Goal: Task Accomplishment & Management: Use online tool/utility

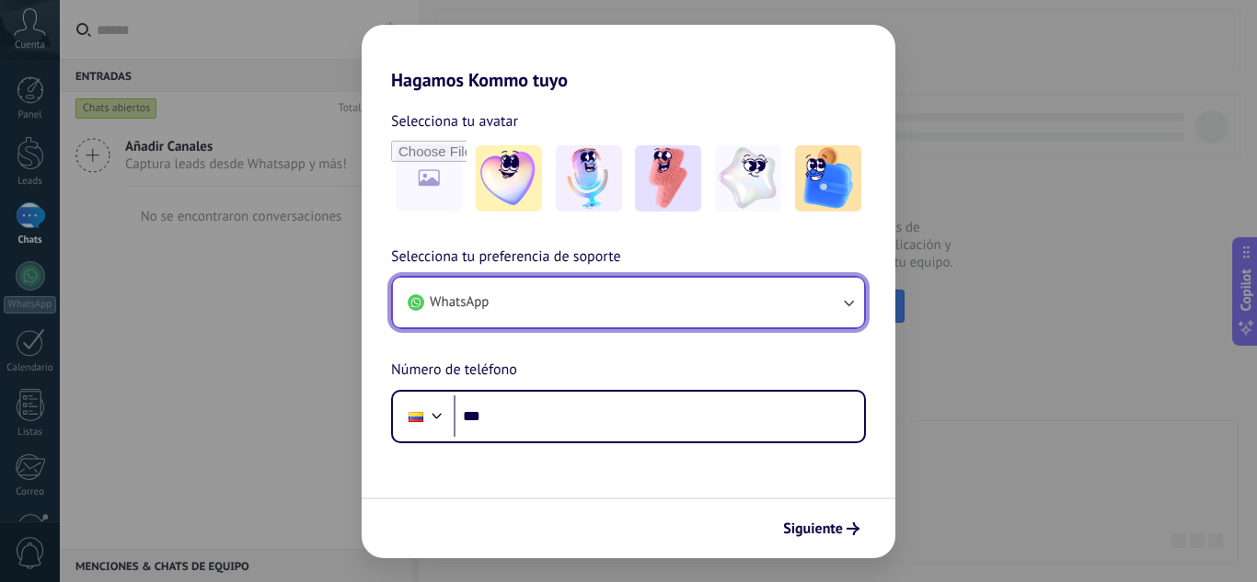
click at [730, 322] on button "WhatsApp" at bounding box center [628, 303] width 471 height 50
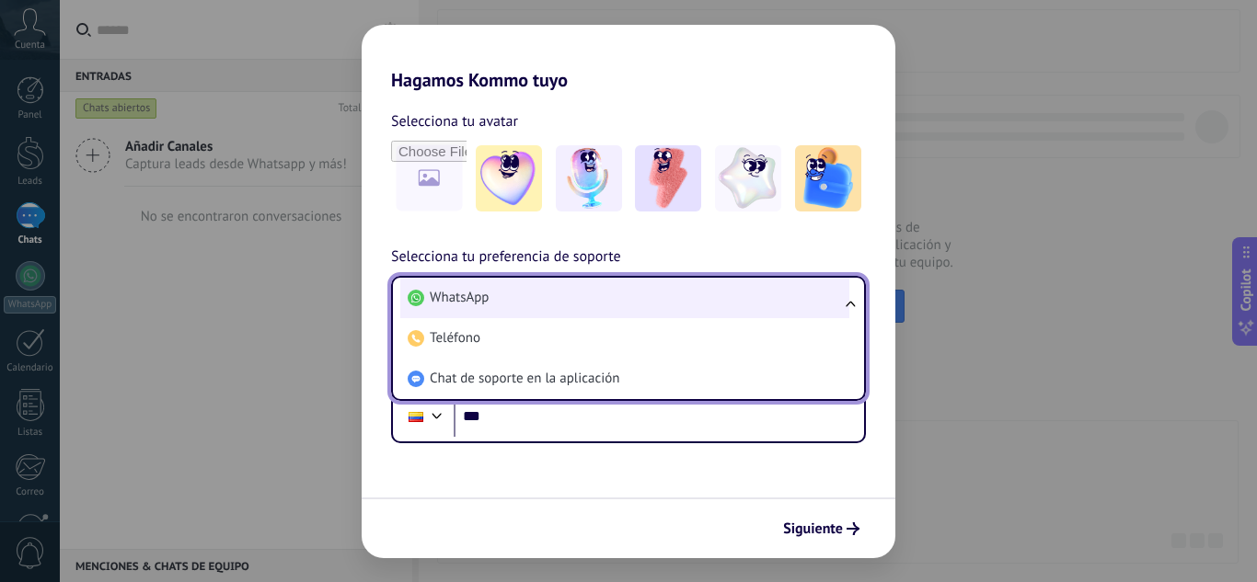
click at [668, 293] on li "WhatsApp" at bounding box center [624, 298] width 449 height 40
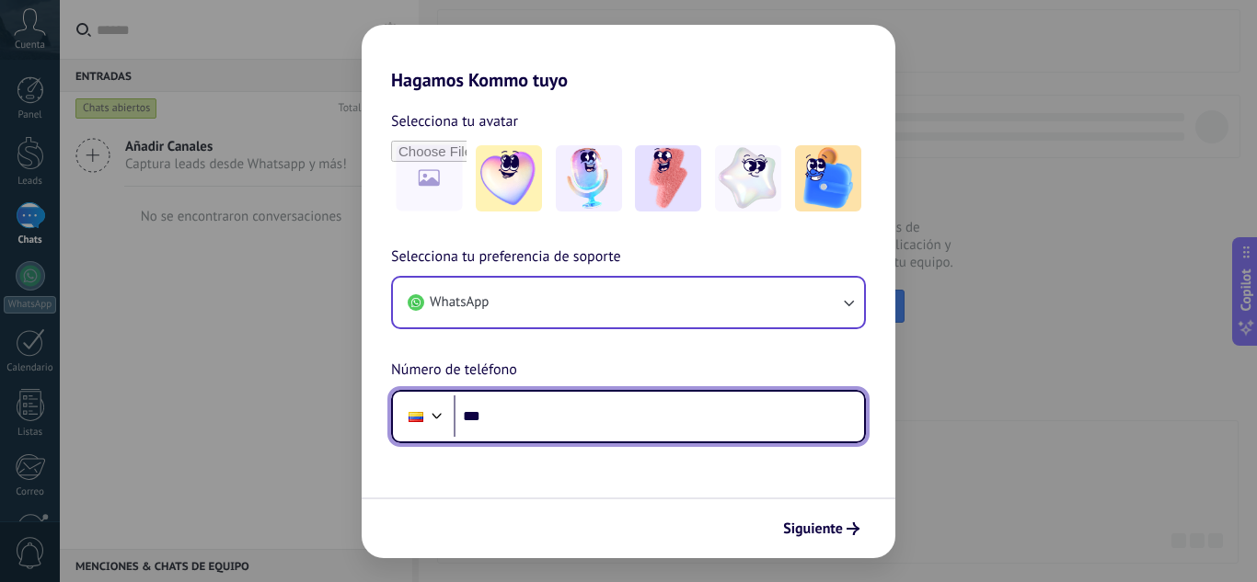
click at [639, 432] on input "***" at bounding box center [659, 417] width 410 height 42
type input "**********"
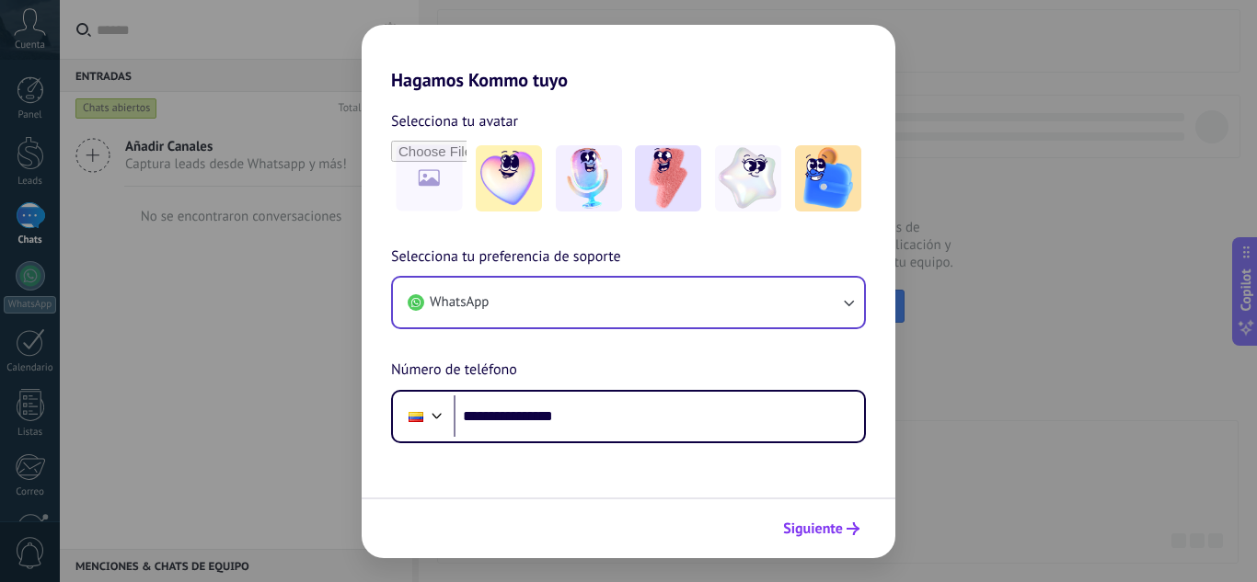
click at [810, 527] on span "Siguiente" at bounding box center [813, 529] width 60 height 13
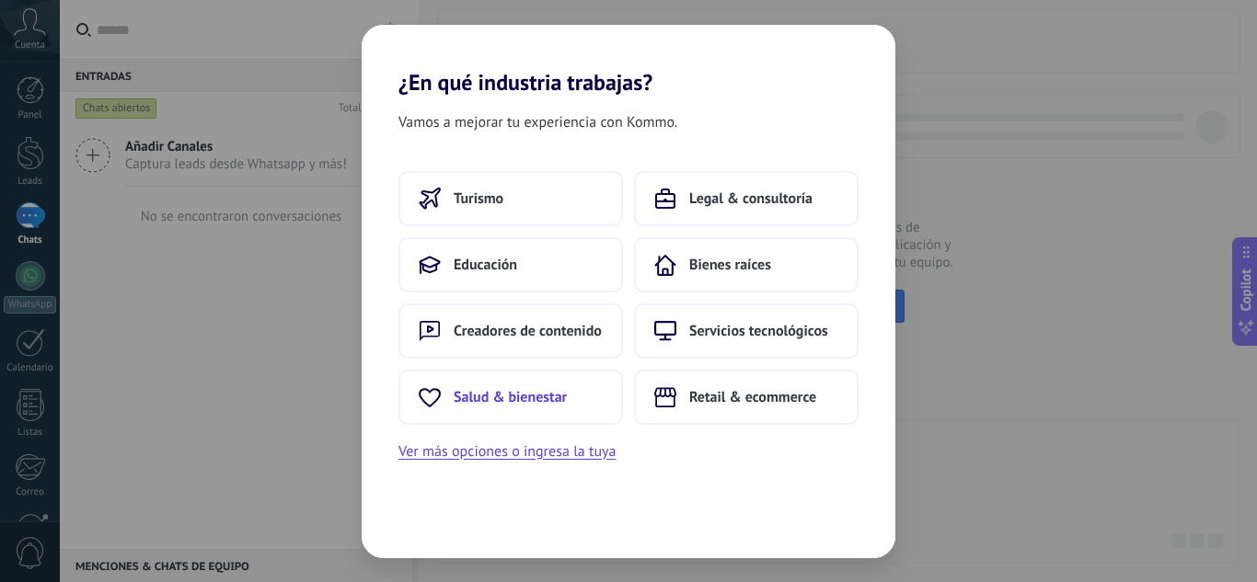
click at [558, 399] on span "Salud & bienestar" at bounding box center [510, 397] width 113 height 18
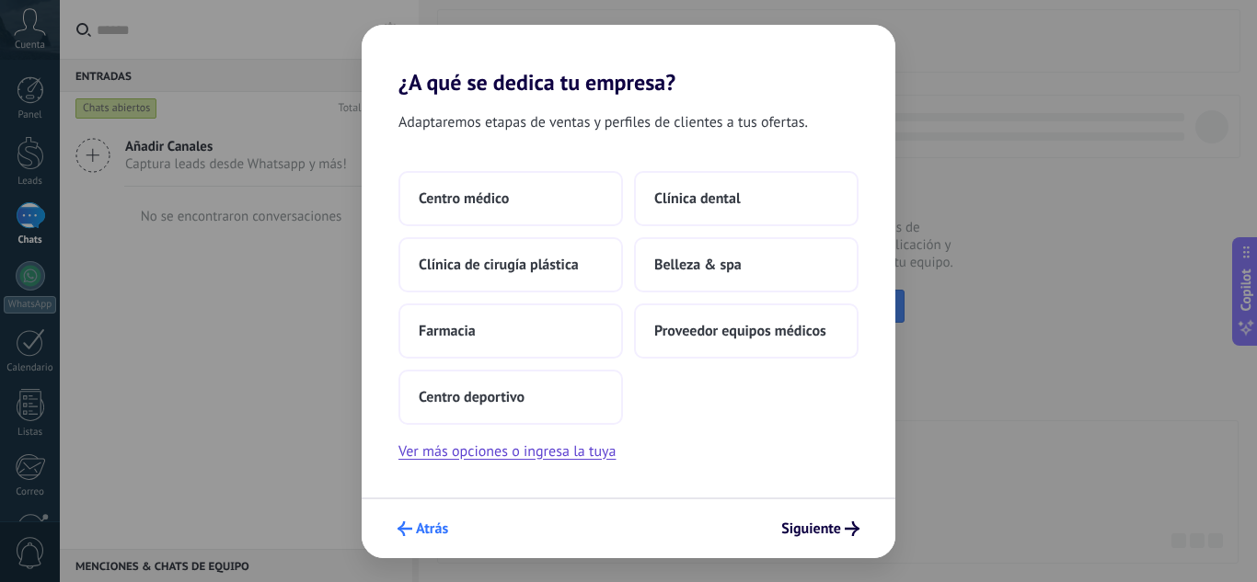
click at [397, 521] on button "Atrás" at bounding box center [422, 528] width 67 height 31
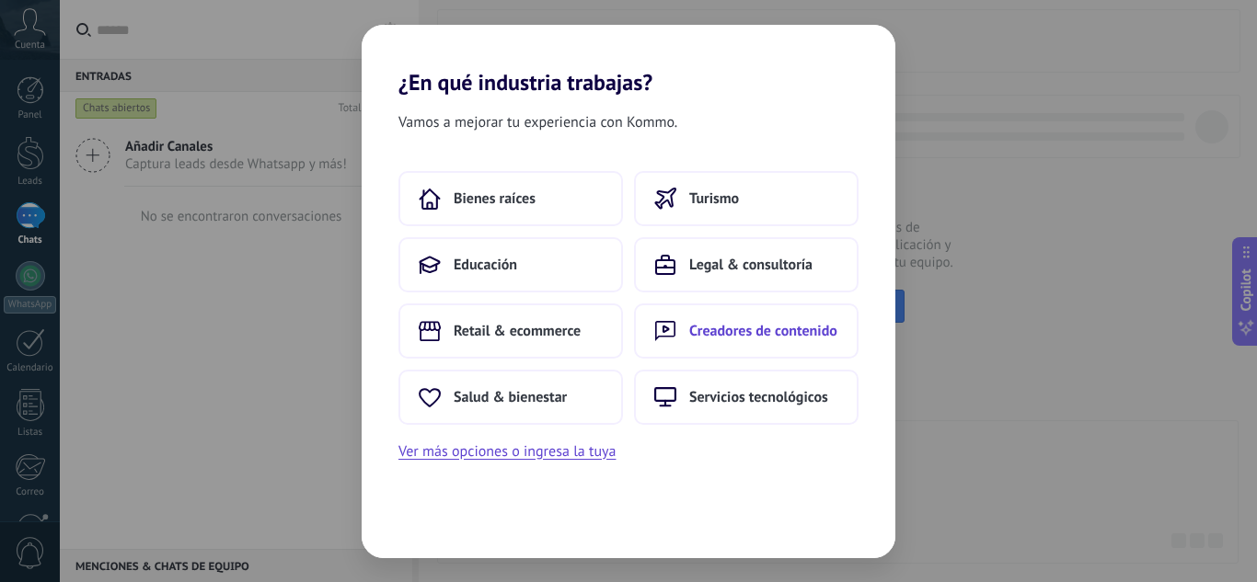
click at [685, 341] on button "Creadores de contenido" at bounding box center [746, 331] width 224 height 55
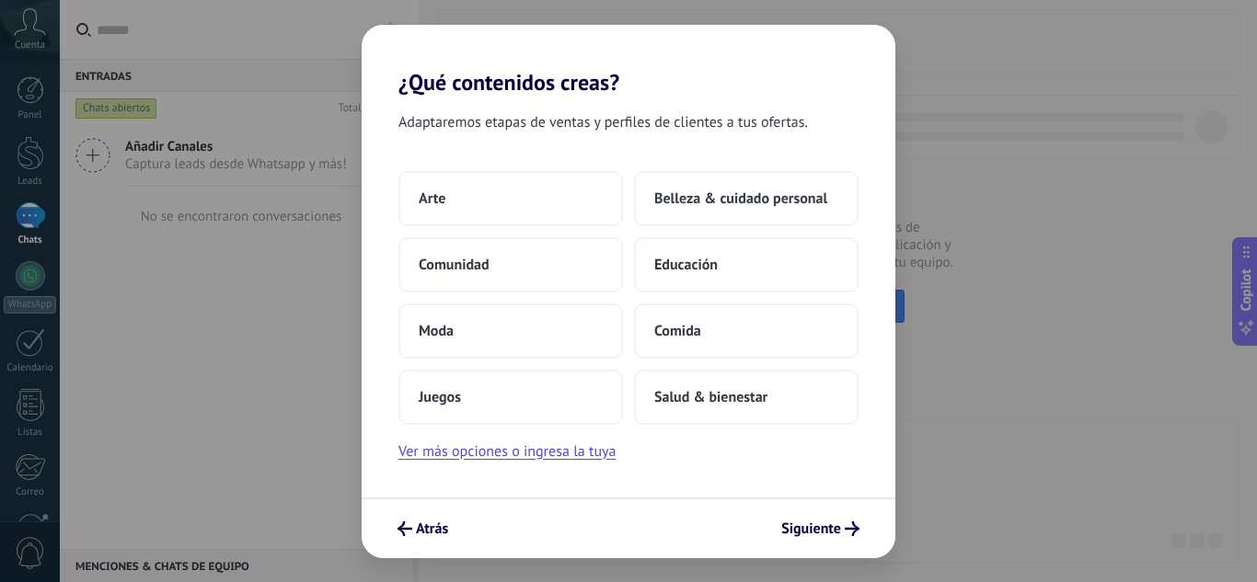
click at [685, 341] on button "Comida" at bounding box center [746, 331] width 224 height 55
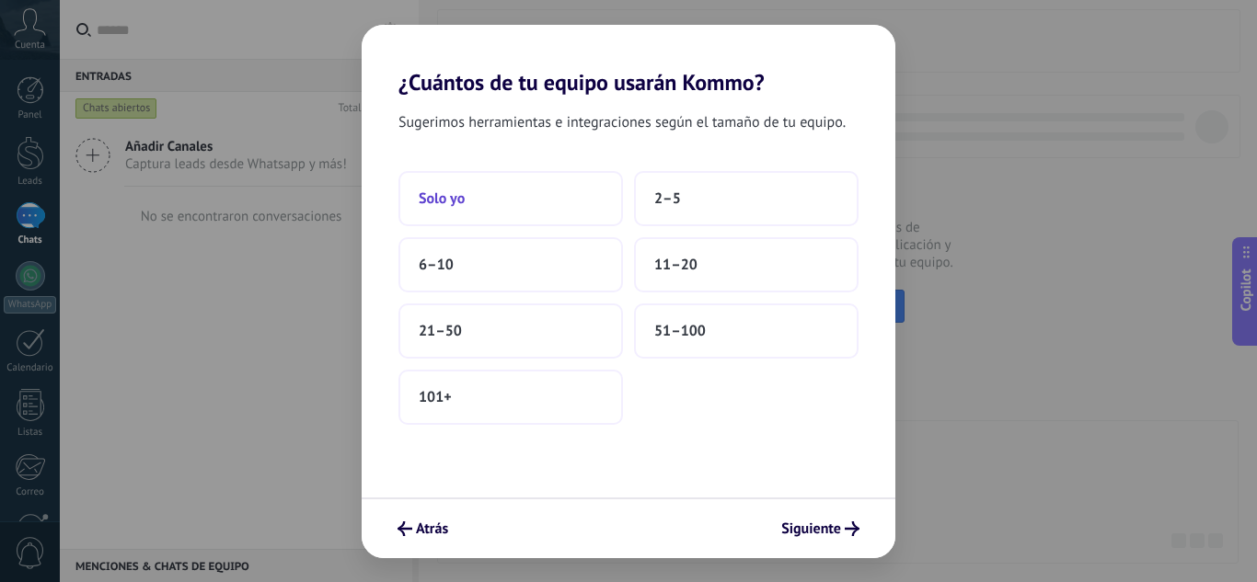
click at [520, 191] on button "Solo yo" at bounding box center [510, 198] width 224 height 55
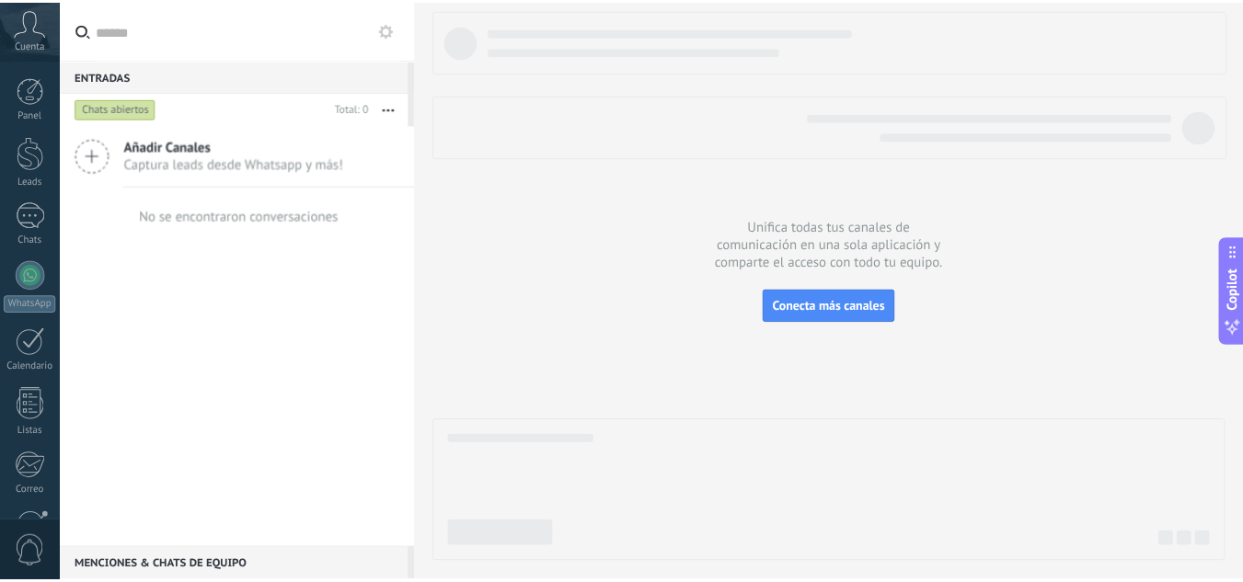
scroll to position [183, 0]
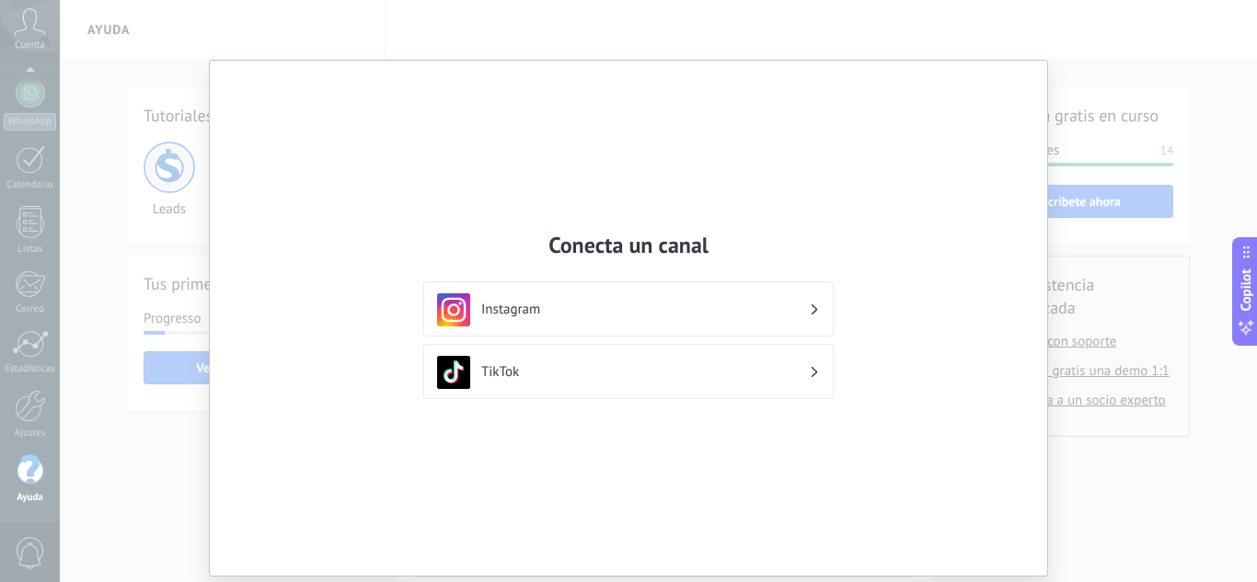
click at [811, 361] on div "TikTok" at bounding box center [628, 372] width 383 height 33
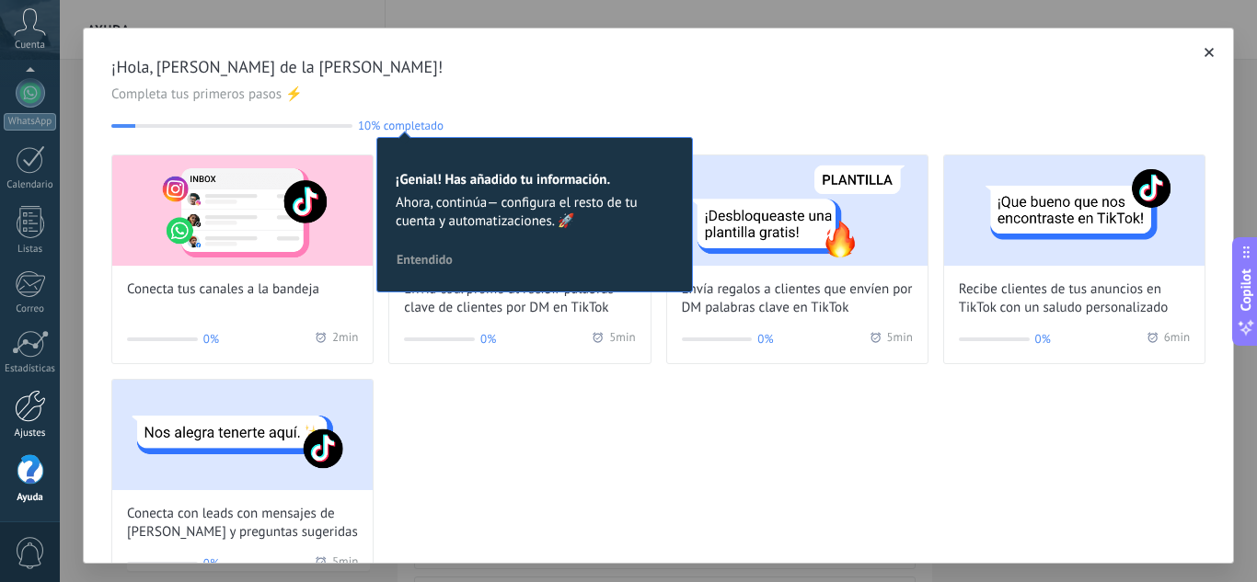
click at [39, 405] on div at bounding box center [30, 406] width 31 height 32
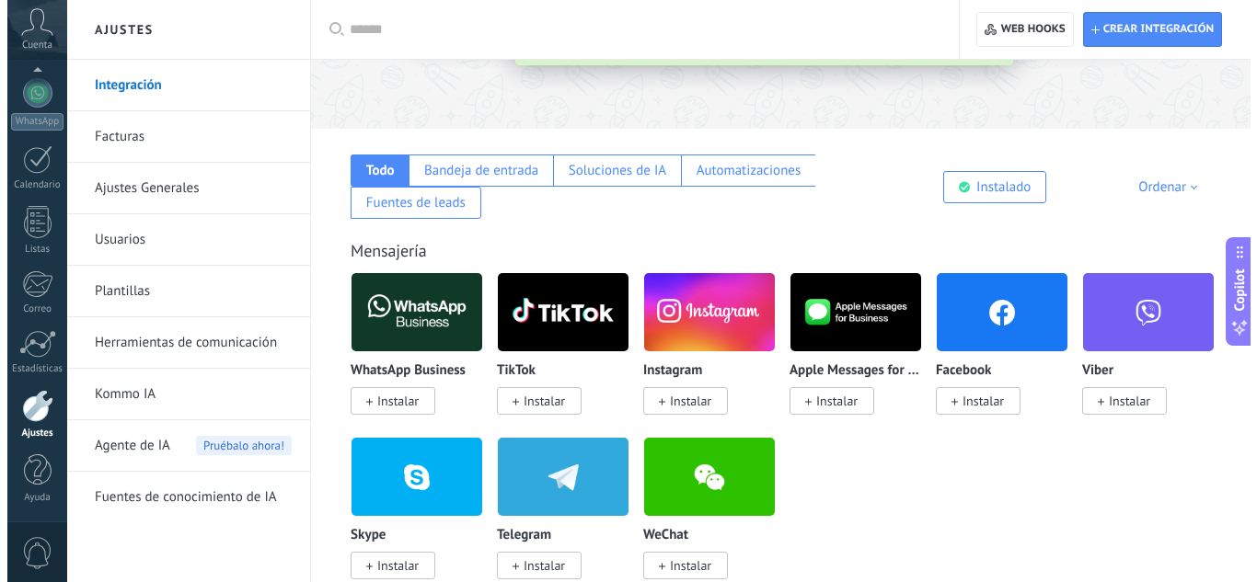
scroll to position [271, 0]
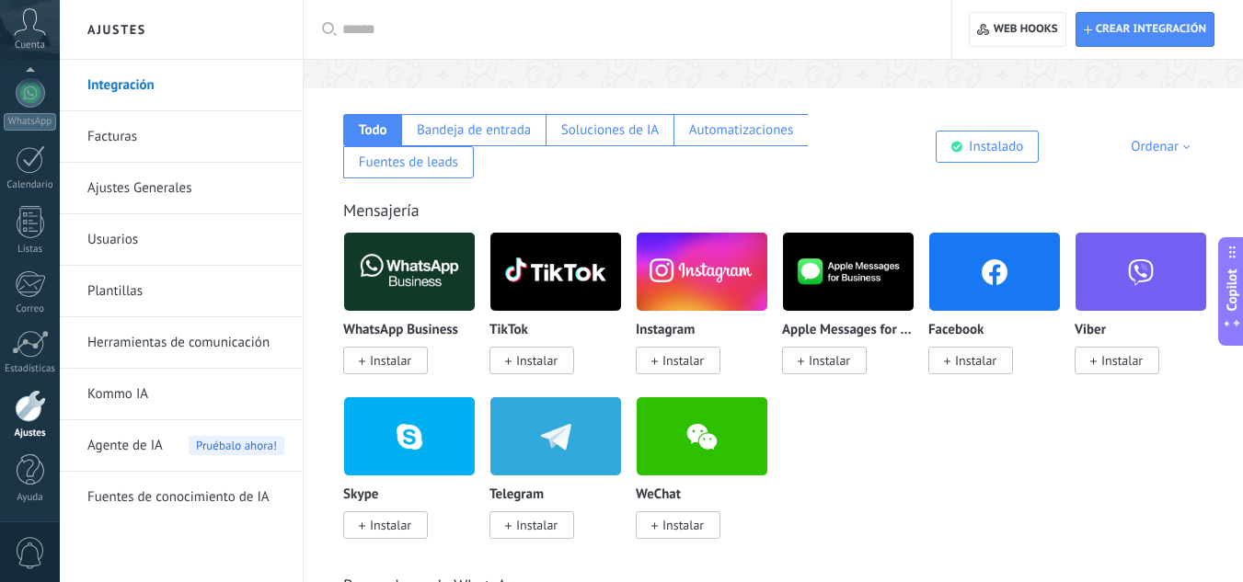
click at [421, 294] on img at bounding box center [409, 271] width 131 height 89
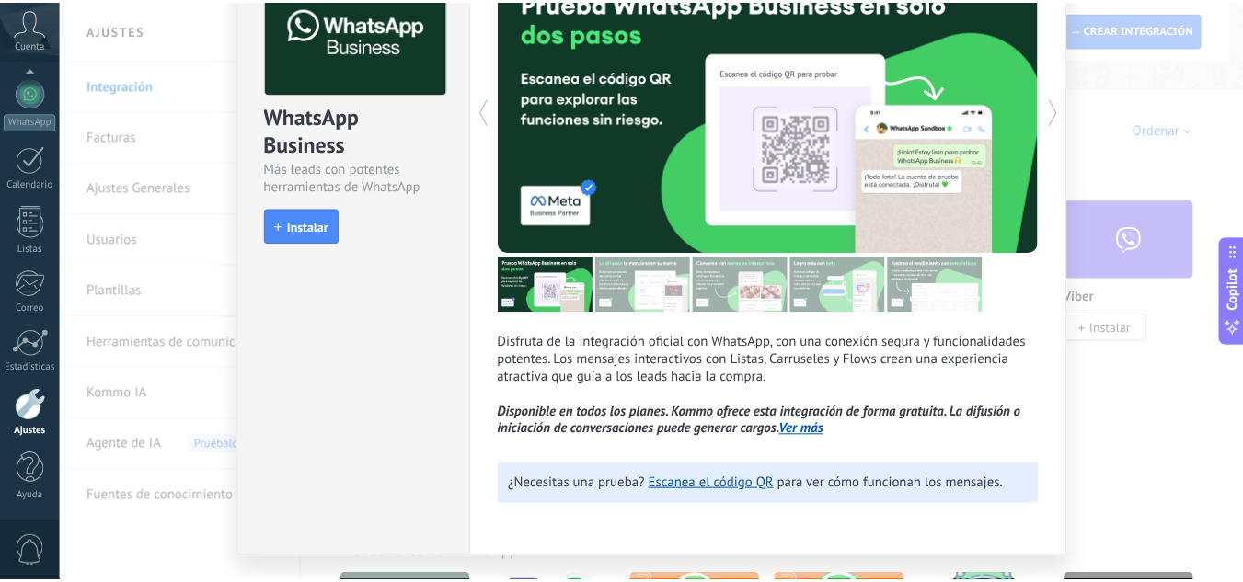
scroll to position [0, 0]
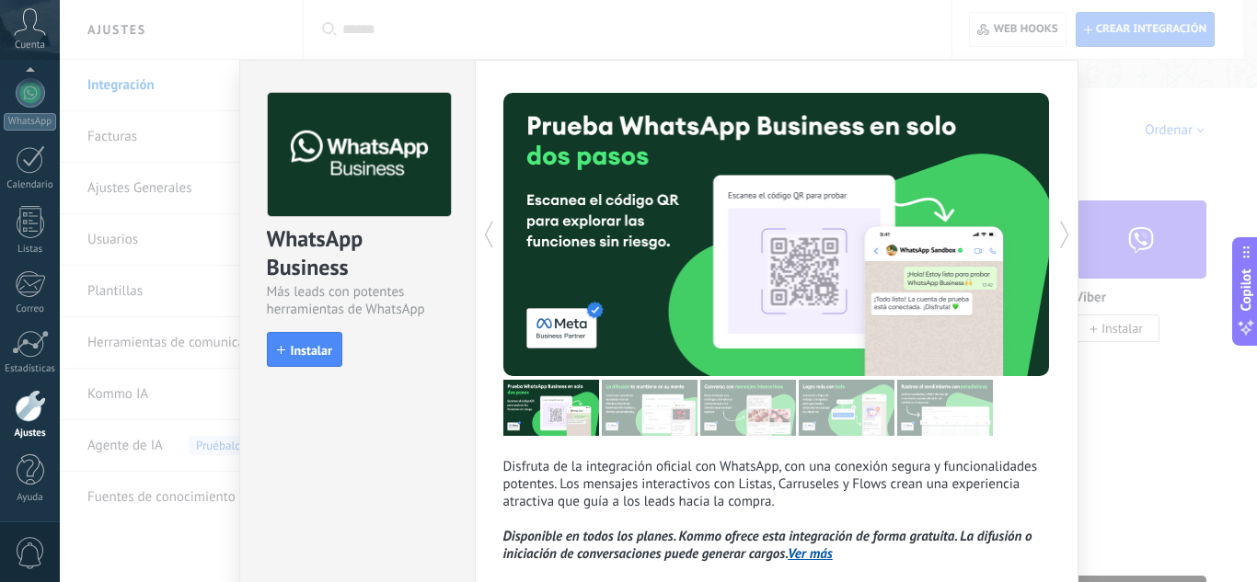
click at [148, 155] on div "WhatsApp Business Más leads con potentes herramientas de WhatsApp install Insta…" at bounding box center [658, 291] width 1197 height 582
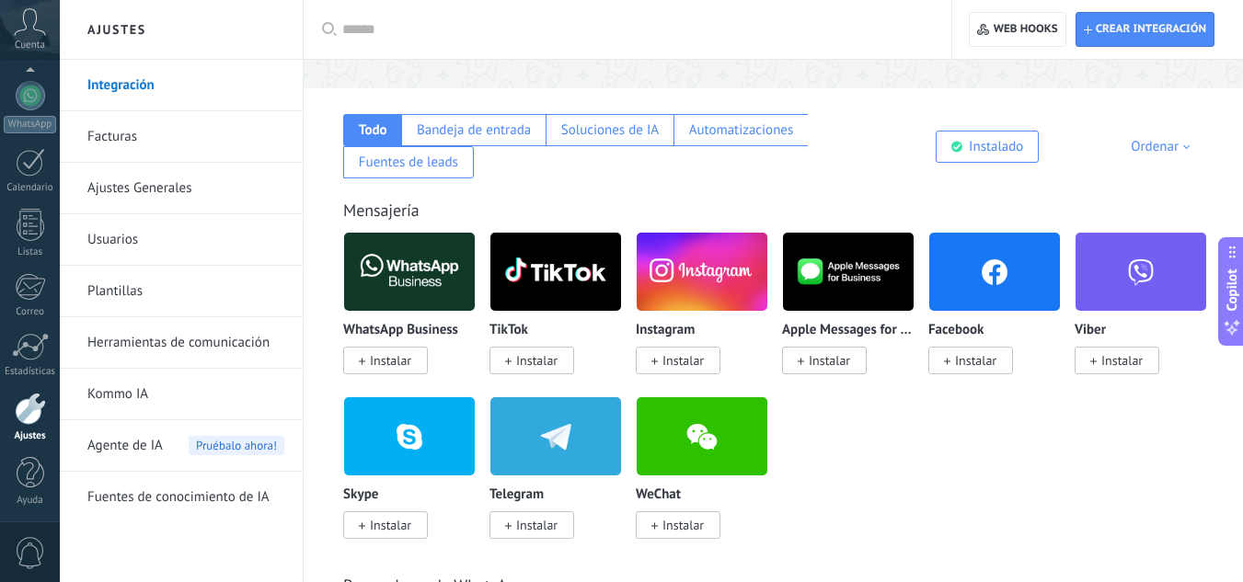
scroll to position [183, 0]
